Goal: Book appointment/travel/reservation

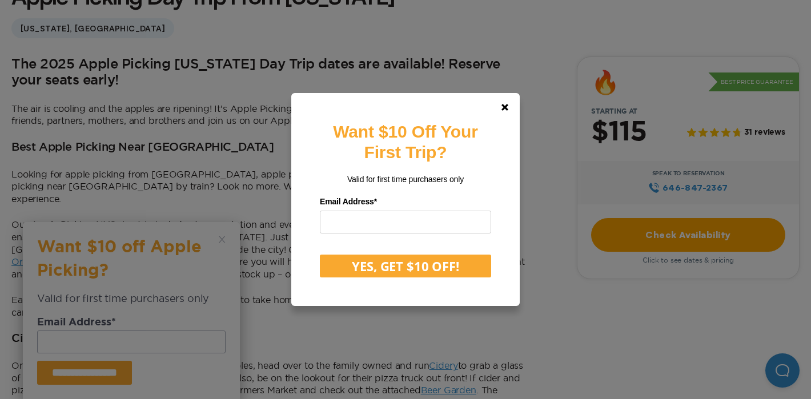
click at [664, 232] on div "Want $10 Off Your First Trip? Valid for first time purchasers only Email Addres…" at bounding box center [405, 199] width 811 height 399
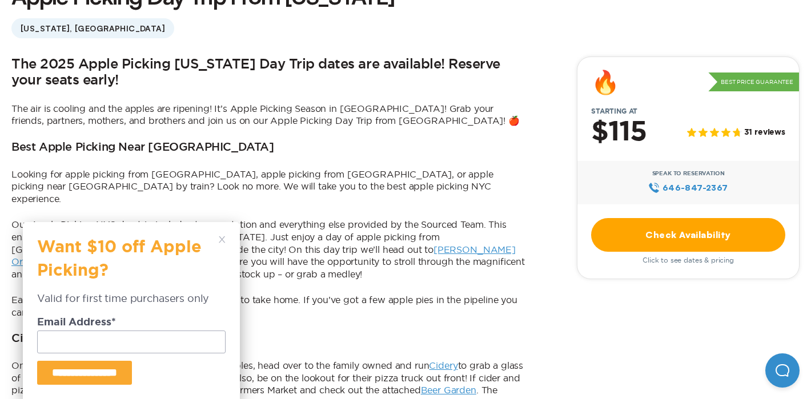
click at [627, 233] on link "Check Availability" at bounding box center [688, 235] width 194 height 34
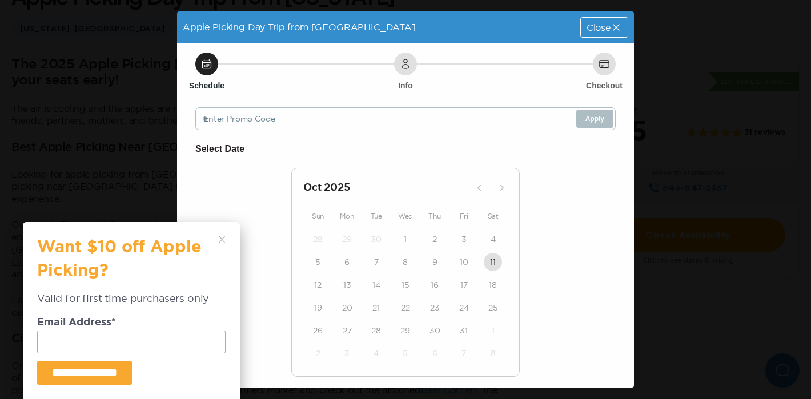
click at [472, 315] on div "24" at bounding box center [463, 307] width 29 height 23
click at [621, 22] on icon at bounding box center [615, 27] width 11 height 11
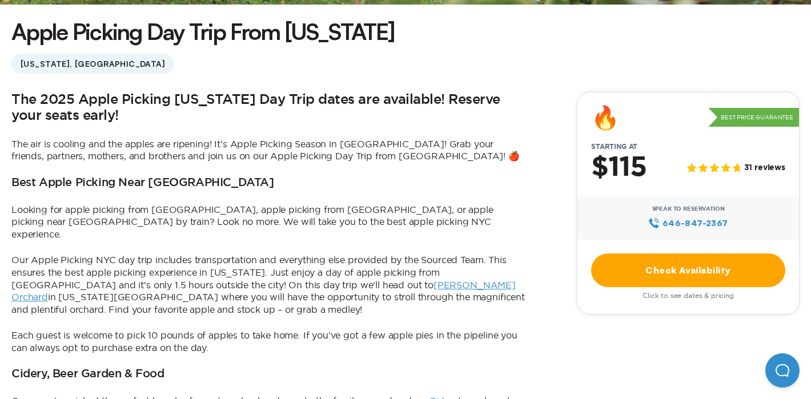
click at [680, 262] on link "Check Availability" at bounding box center [688, 270] width 194 height 34
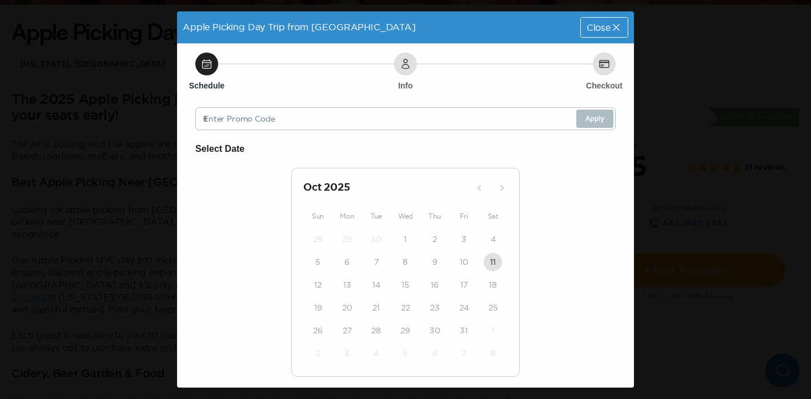
scroll to position [33, 0]
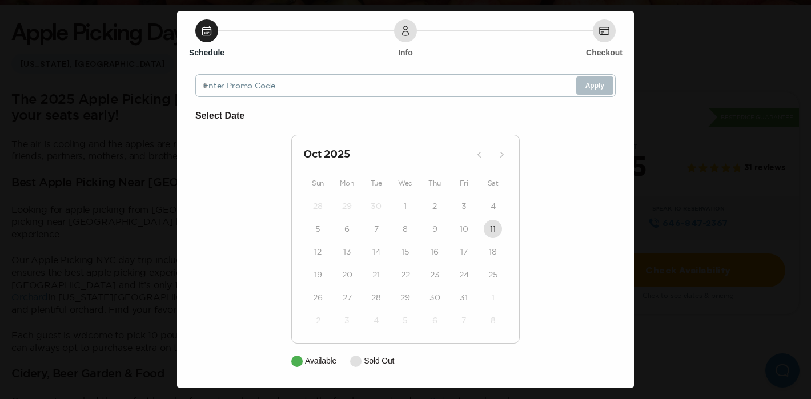
drag, startPoint x: 395, startPoint y: 283, endPoint x: 375, endPoint y: 285, distance: 20.1
click at [377, 288] on div "28 29 30 1 2 3 4 5 6 7 8 9 10 11 12 13 14 15 16 17 18 19 20 21 22 23 24 25 26 2…" at bounding box center [405, 263] width 204 height 137
click at [545, 186] on div "Select Date [DATE] Sun Mon Tue Wed Thu Fri Sat 28 29 30 1 2 3 4 5 6 7 8 9 10 11…" at bounding box center [405, 237] width 420 height 259
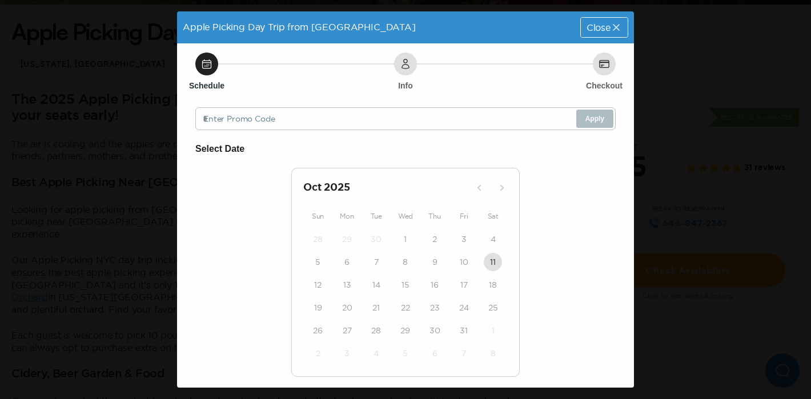
click at [687, 129] on div "Apple Picking Day Trip from [GEOGRAPHIC_DATA] Close Schedule Info Checkout Ente…" at bounding box center [405, 199] width 811 height 399
click at [595, 31] on span "Close" at bounding box center [598, 27] width 24 height 9
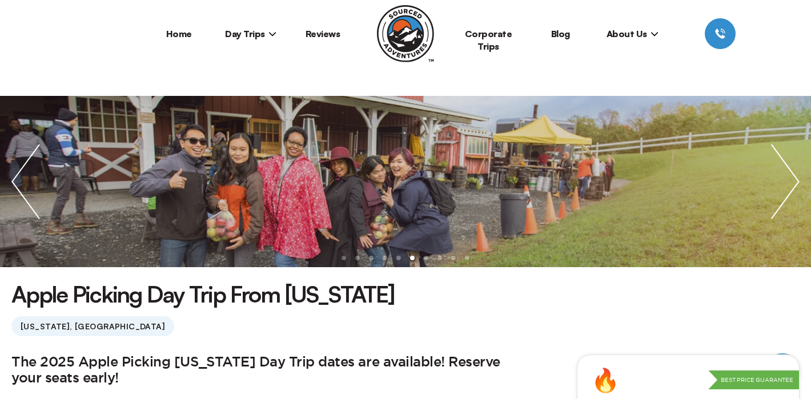
scroll to position [35, 0]
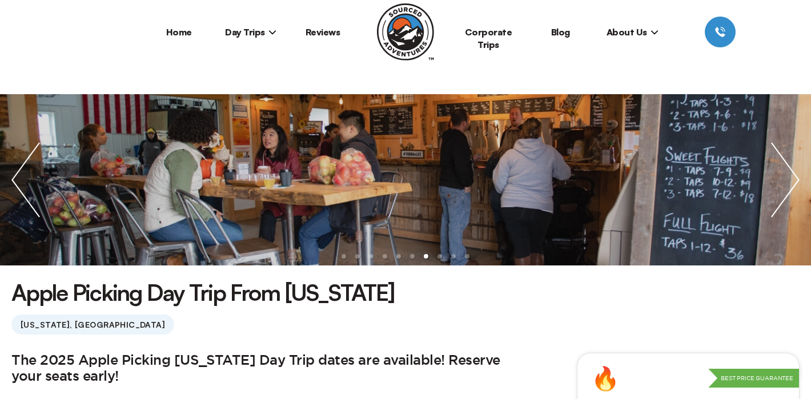
click at [252, 33] on span "Day Trips" at bounding box center [250, 31] width 51 height 11
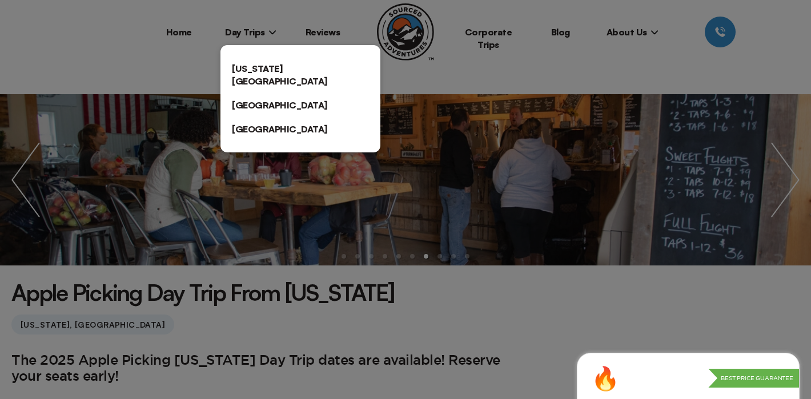
click at [267, 72] on link "[US_STATE][GEOGRAPHIC_DATA]" at bounding box center [300, 75] width 160 height 37
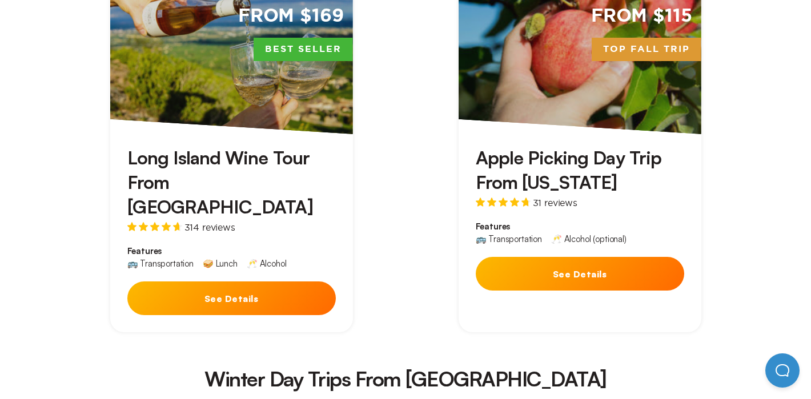
scroll to position [2105, 0]
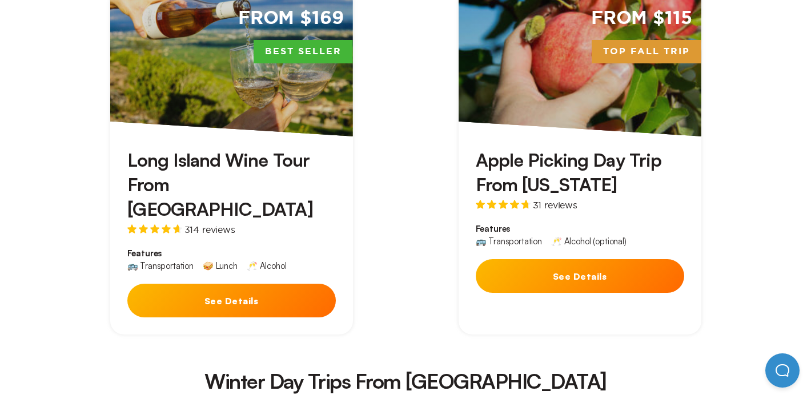
click at [537, 259] on button "See Details" at bounding box center [579, 276] width 208 height 34
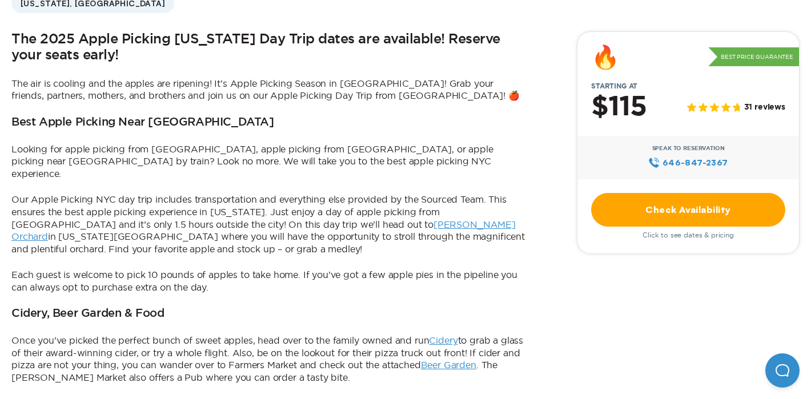
scroll to position [381, 0]
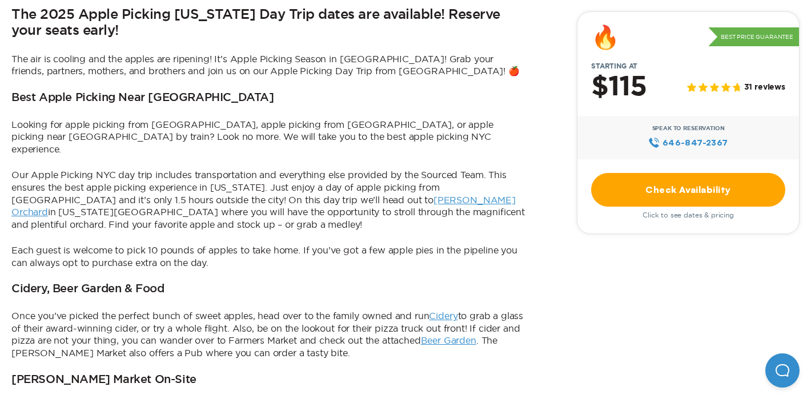
click at [680, 215] on span "Click to see dates & pricing" at bounding box center [687, 215] width 91 height 8
click at [684, 182] on link "Check Availability" at bounding box center [688, 190] width 194 height 34
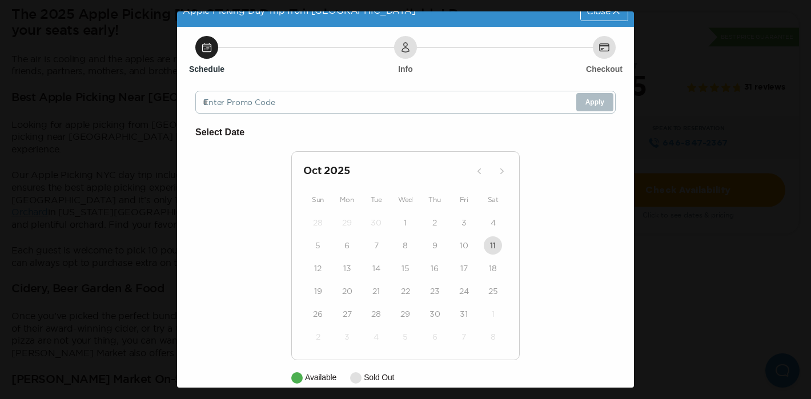
scroll to position [33, 0]
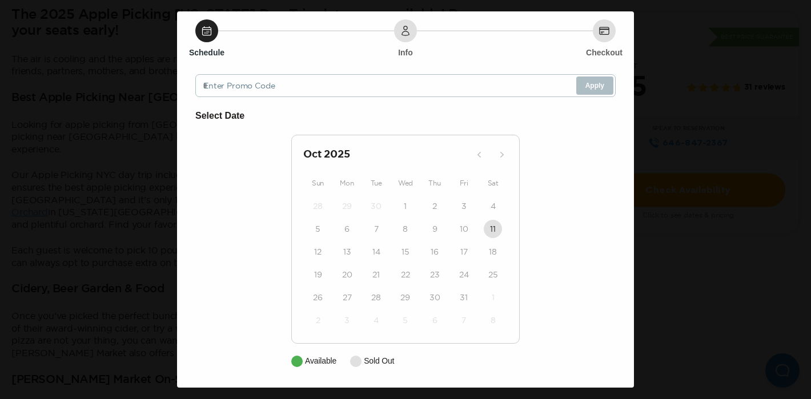
click at [657, 207] on div "Apple Picking Day Trip from [GEOGRAPHIC_DATA] Close Schedule Info Checkout Ente…" at bounding box center [405, 199] width 811 height 399
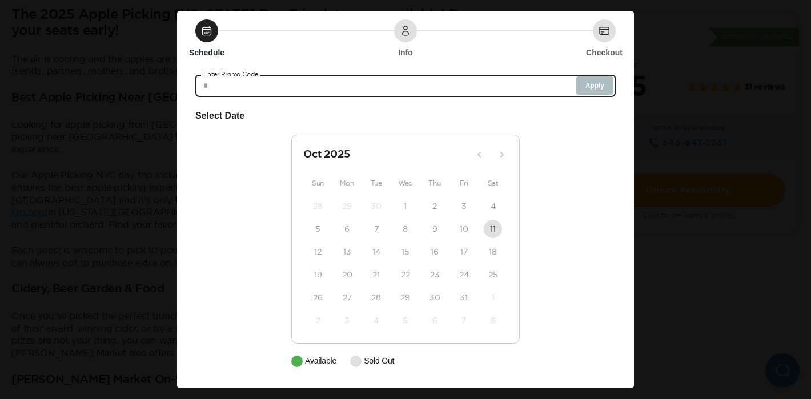
click at [432, 92] on input "text" at bounding box center [405, 85] width 420 height 23
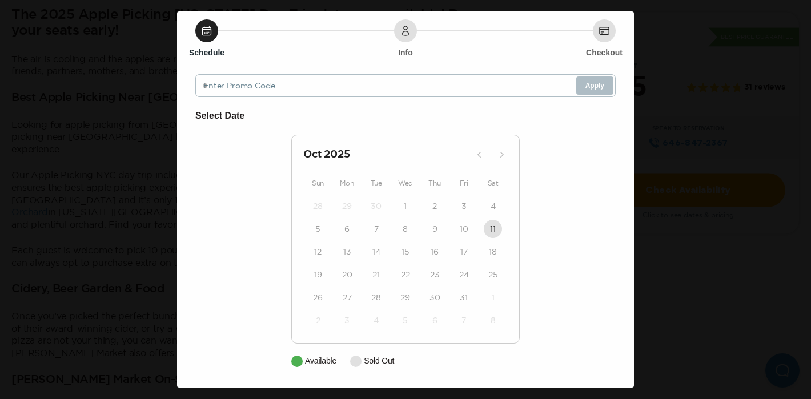
click at [390, 42] on div "Schedule Info Checkout Enter Promo Code Apply Select Date [DATE] Sun Mon Tue We…" at bounding box center [405, 198] width 457 height 377
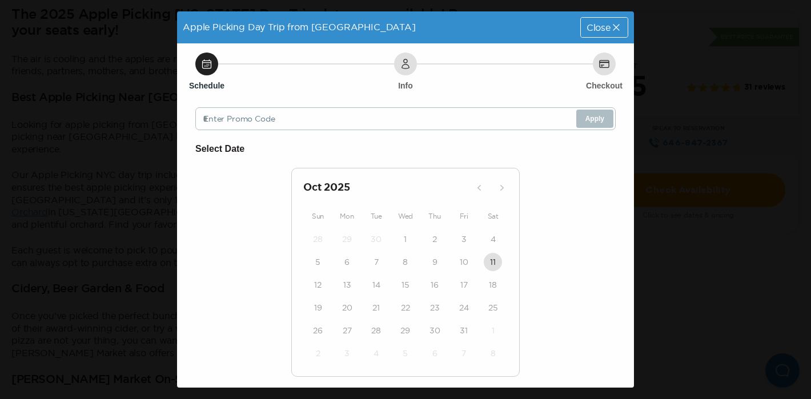
click at [594, 27] on span "Close" at bounding box center [598, 27] width 24 height 9
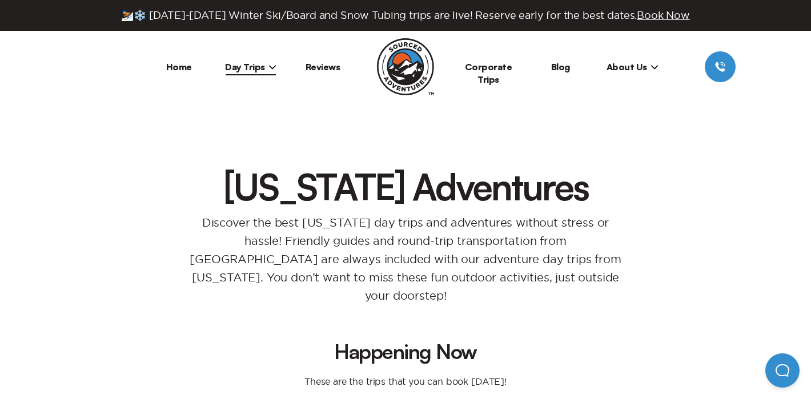
scroll to position [2105, 0]
